Goal: Information Seeking & Learning: Learn about a topic

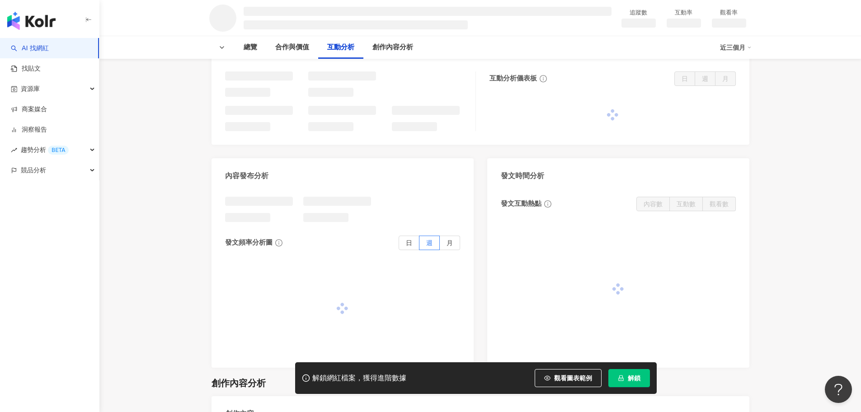
scroll to position [633, 0]
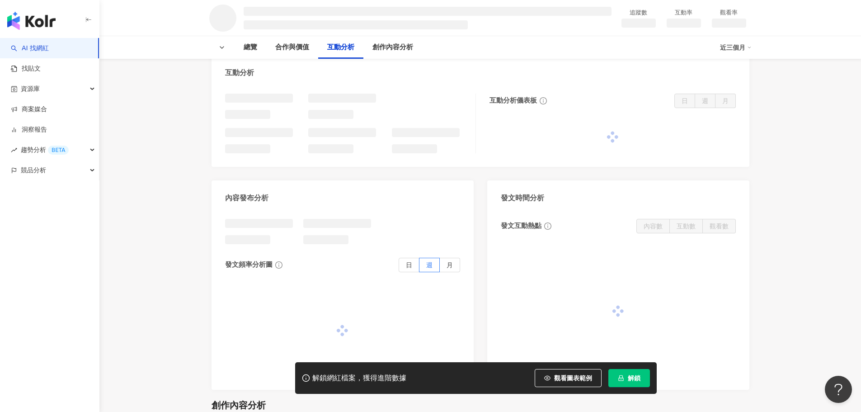
drag, startPoint x: 564, startPoint y: 214, endPoint x: 792, endPoint y: 180, distance: 230.5
click at [792, 180] on main "追蹤數 互動率 觀看率 總覽 合作與價值 互動分析 創作內容分析 近三個月 總覽 最後更新日期：無 近三個月 網紅基本資料 數據總覽 成長趨勢分析 追蹤趨勢圖…" at bounding box center [480, 105] width 762 height 1418
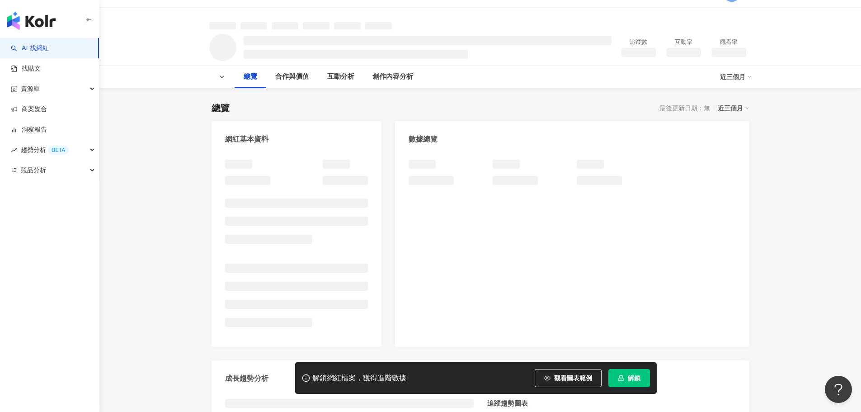
scroll to position [0, 0]
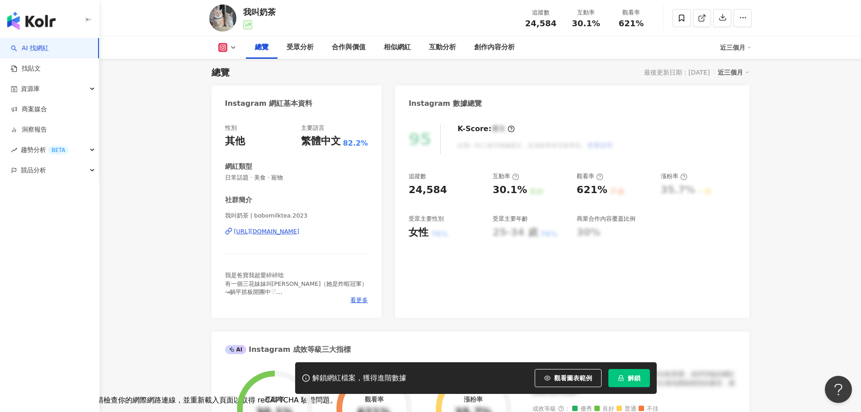
scroll to position [45, 0]
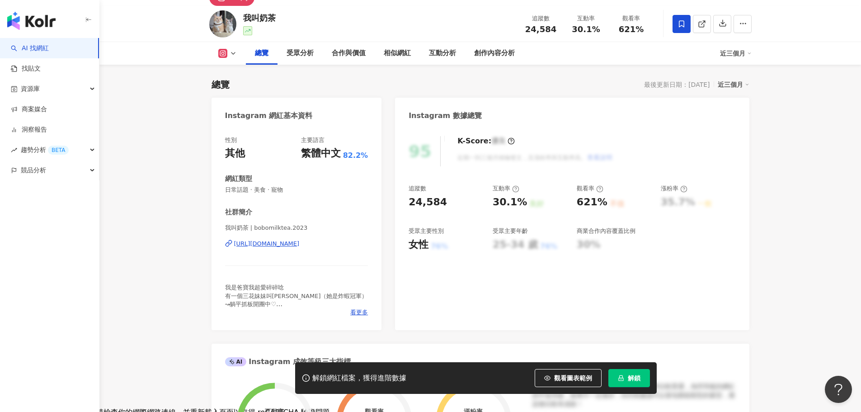
click at [678, 25] on icon at bounding box center [682, 24] width 8 height 8
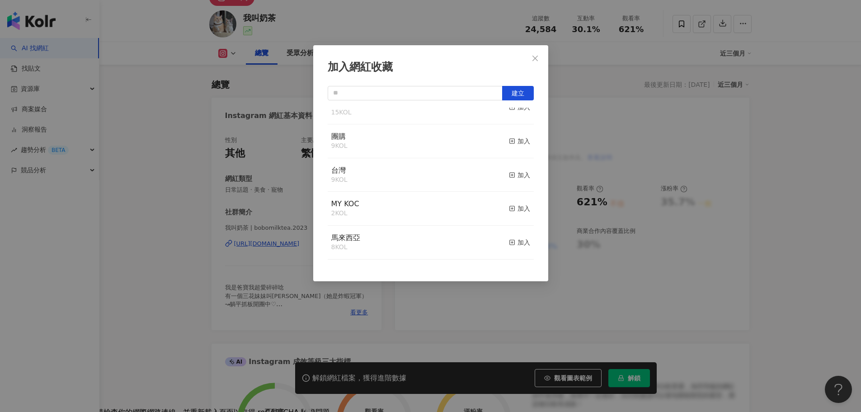
scroll to position [0, 0]
click at [538, 57] on icon "close" at bounding box center [535, 58] width 7 height 7
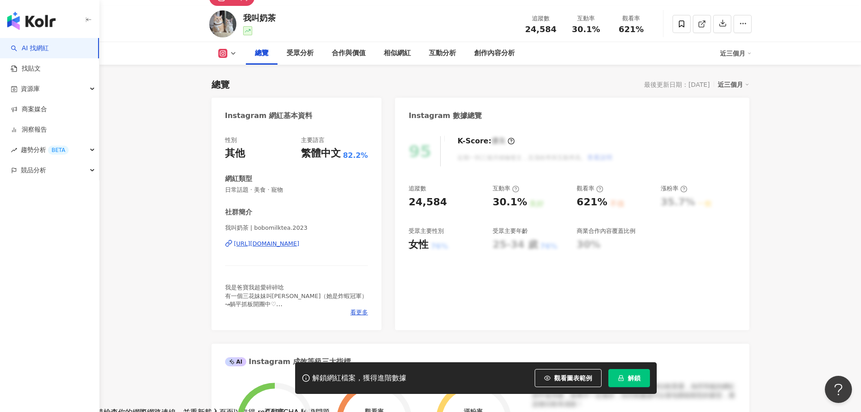
click at [300, 242] on div "https://www.instagram.com/bobomilktea.2023/" at bounding box center [267, 244] width 66 height 8
click at [683, 28] on icon at bounding box center [682, 24] width 8 height 8
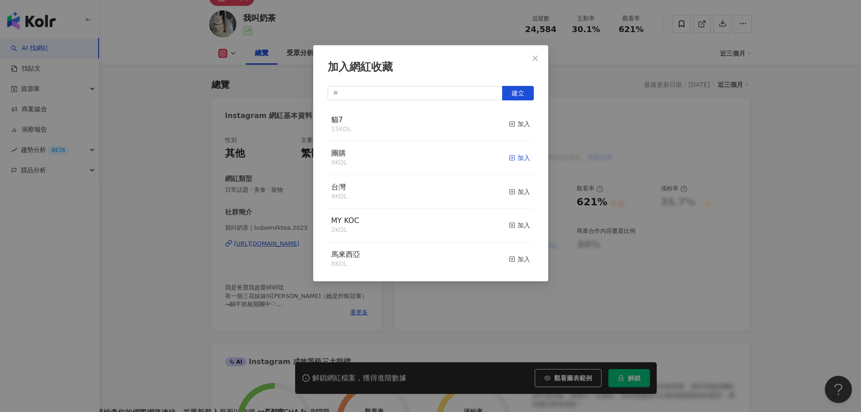
click at [516, 157] on div "加入" at bounding box center [519, 158] width 21 height 10
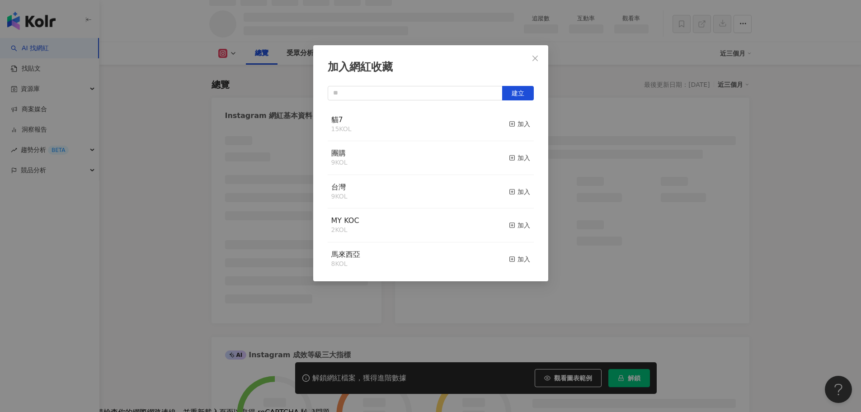
scroll to position [54, 0]
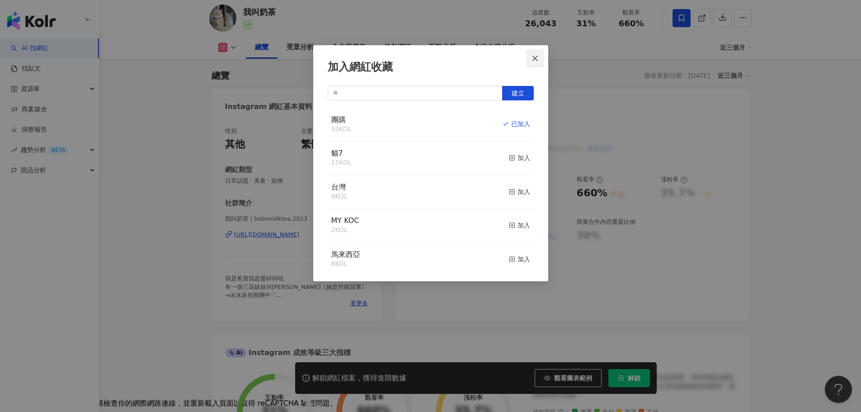
click at [537, 58] on icon "close" at bounding box center [535, 58] width 7 height 7
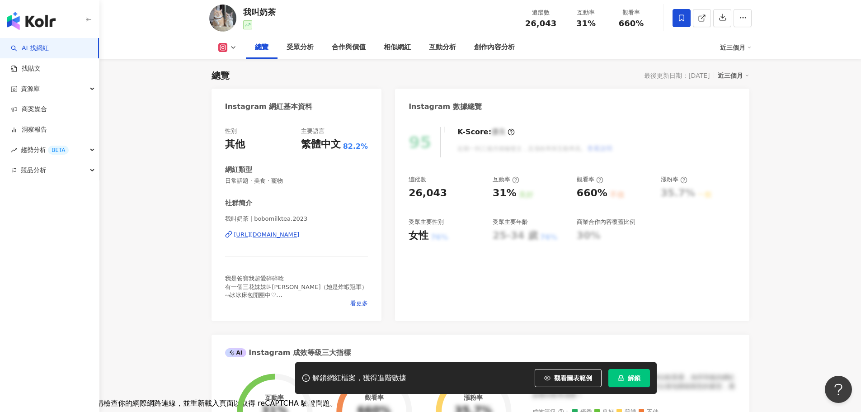
scroll to position [45, 0]
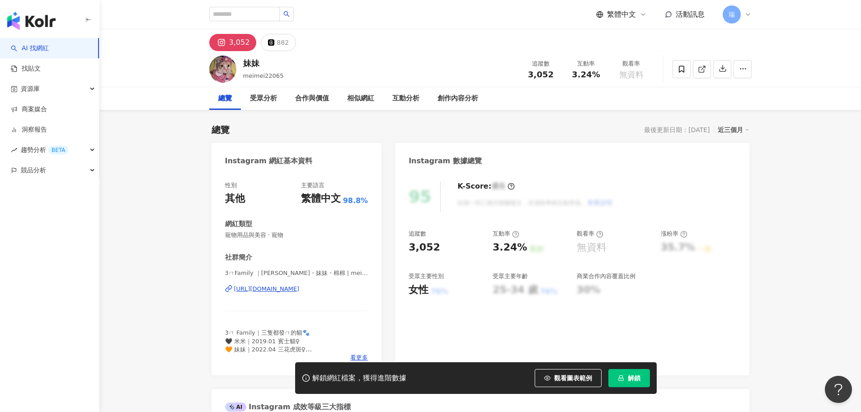
click at [307, 284] on div "3ㄇFamily ｜[PERSON_NAME]・妹妹・棉棉 | meimei22065 [URL][DOMAIN_NAME]" at bounding box center [296, 295] width 143 height 53
click at [300, 290] on div "https://www.instagram.com/meimei22065/" at bounding box center [267, 289] width 66 height 8
